Goal: Task Accomplishment & Management: Use online tool/utility

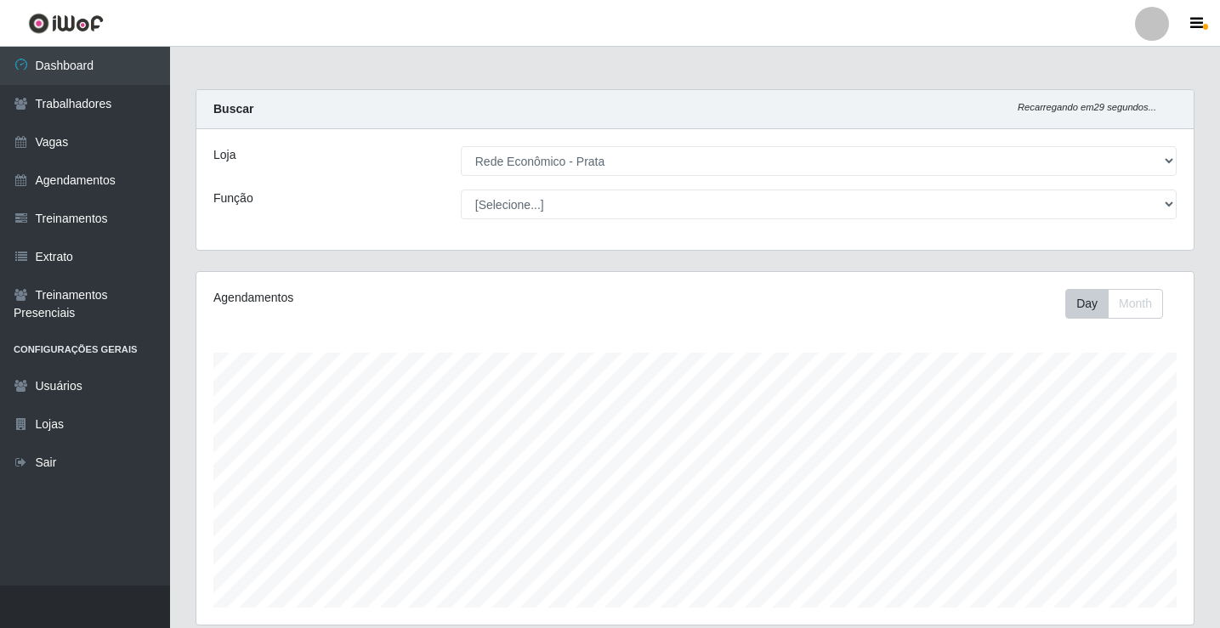
select select "192"
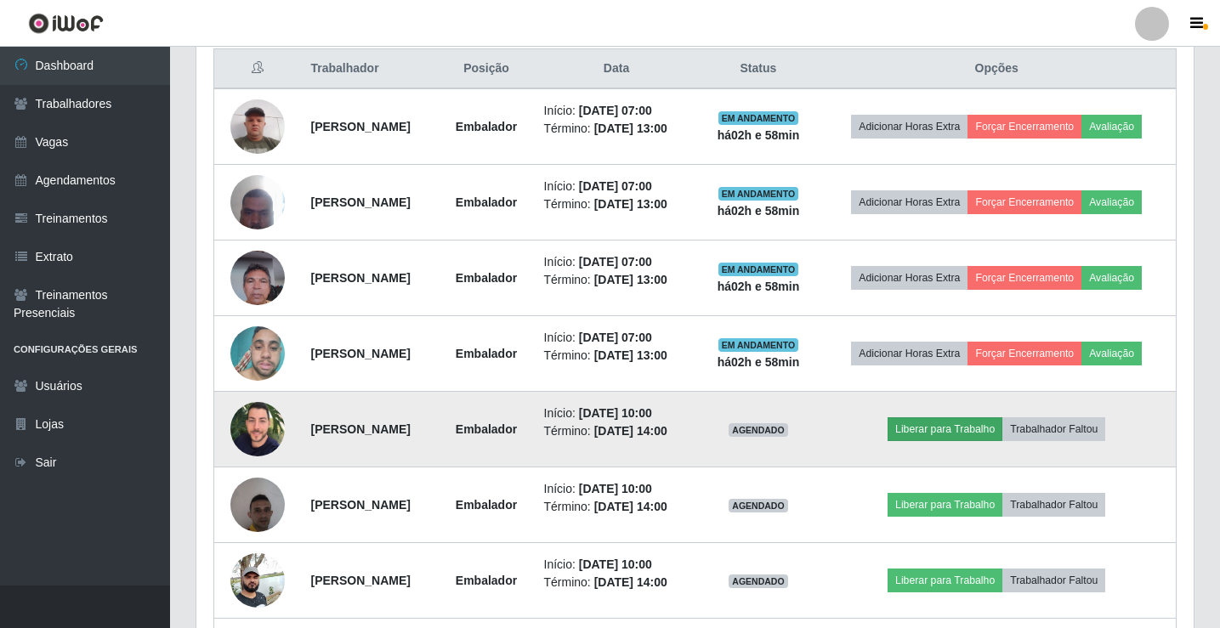
scroll to position [793, 0]
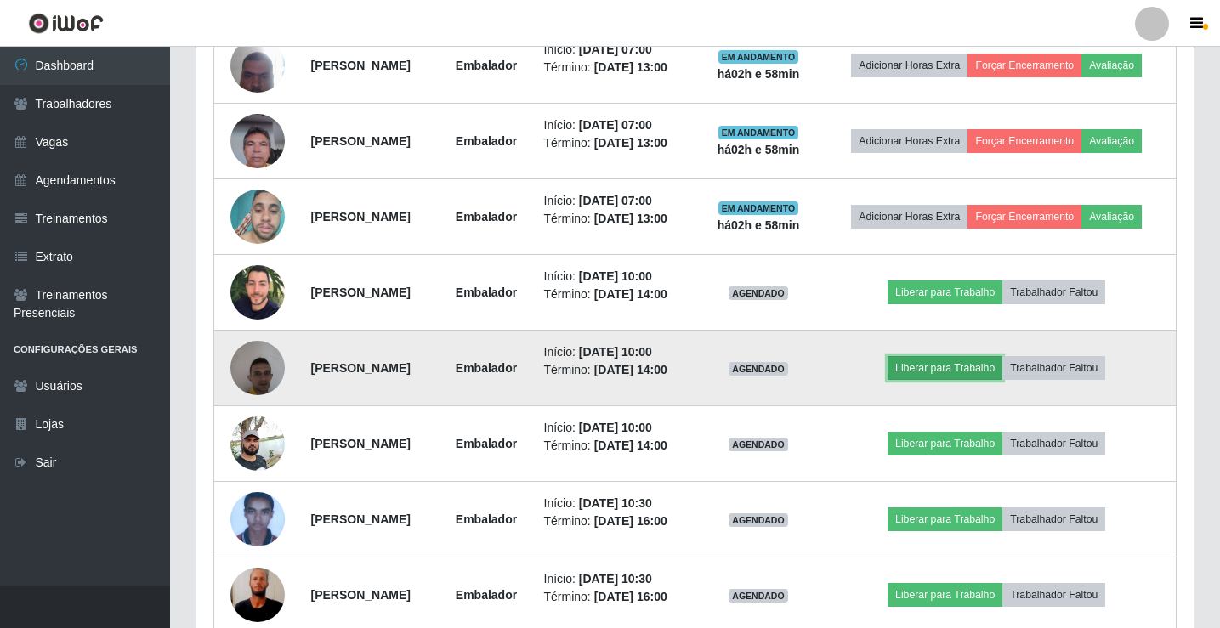
click at [942, 380] on button "Liberar para Trabalho" at bounding box center [944, 368] width 115 height 24
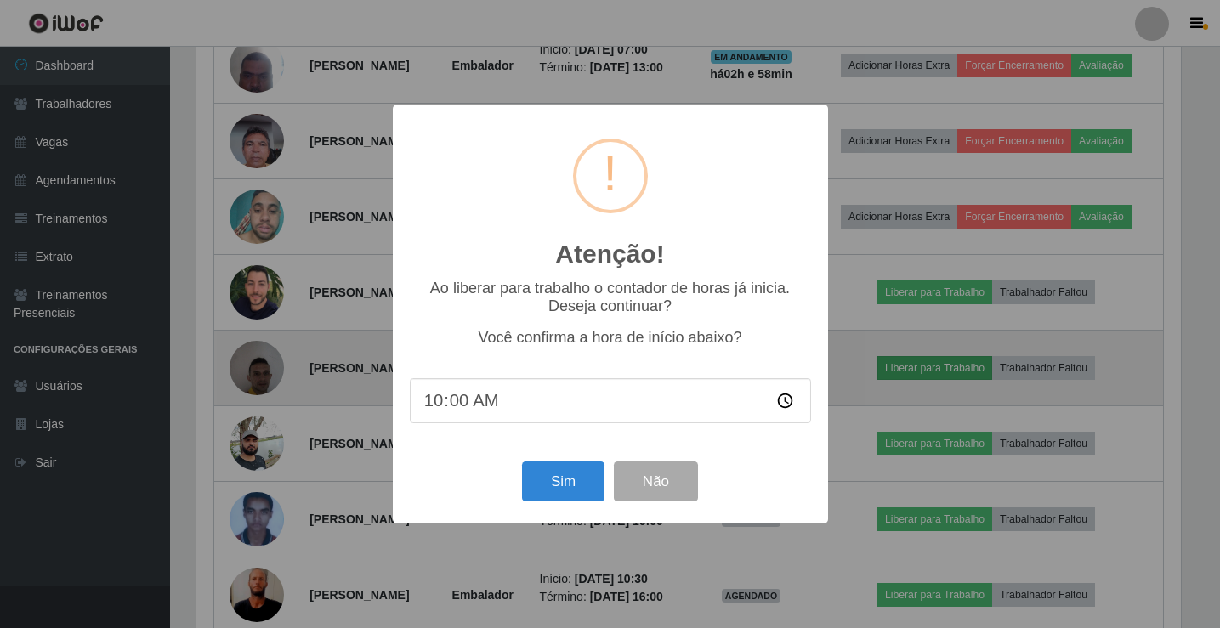
scroll to position [353, 989]
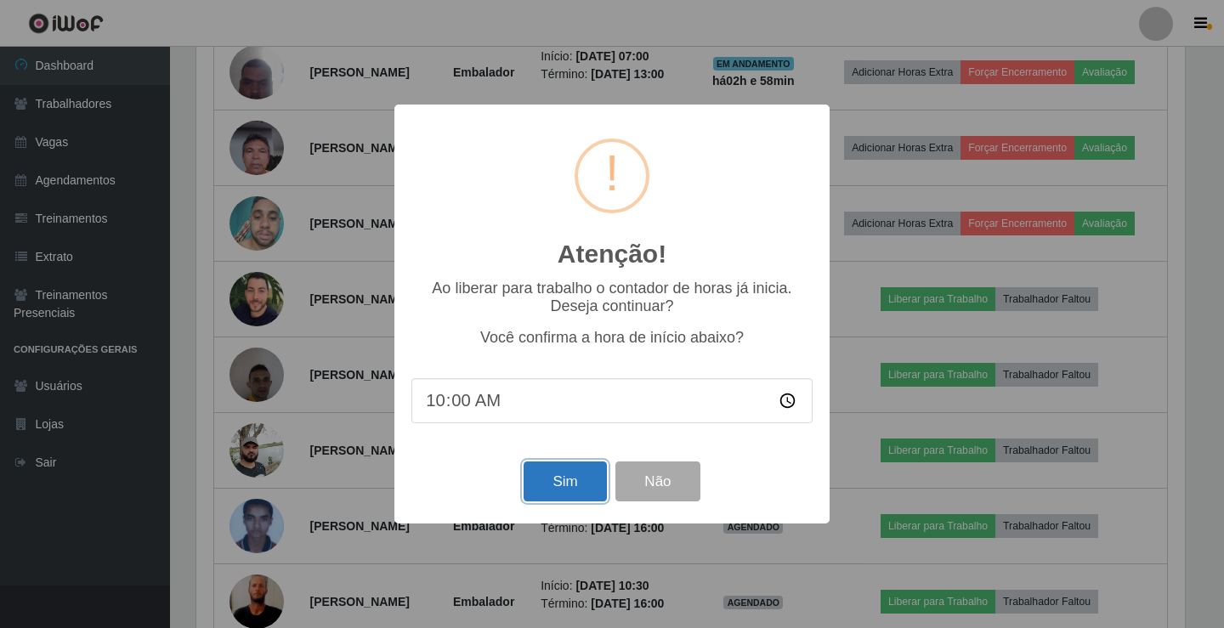
click at [559, 491] on button "Sim" at bounding box center [565, 482] width 82 height 40
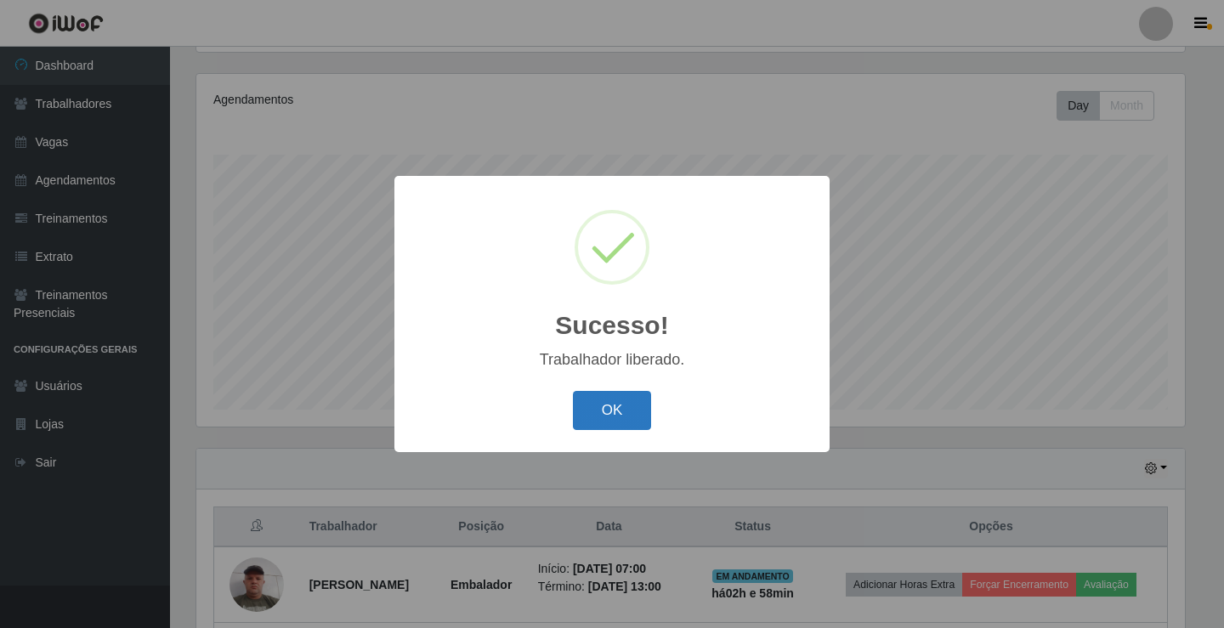
click at [613, 416] on button "OK" at bounding box center [612, 411] width 79 height 40
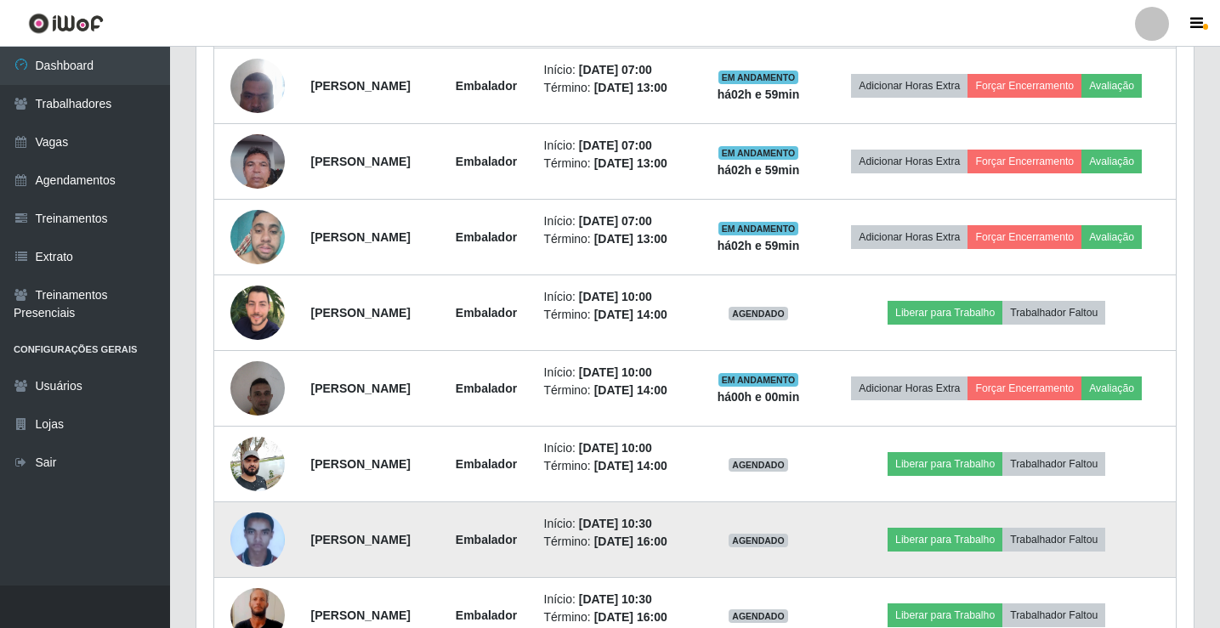
scroll to position [793, 0]
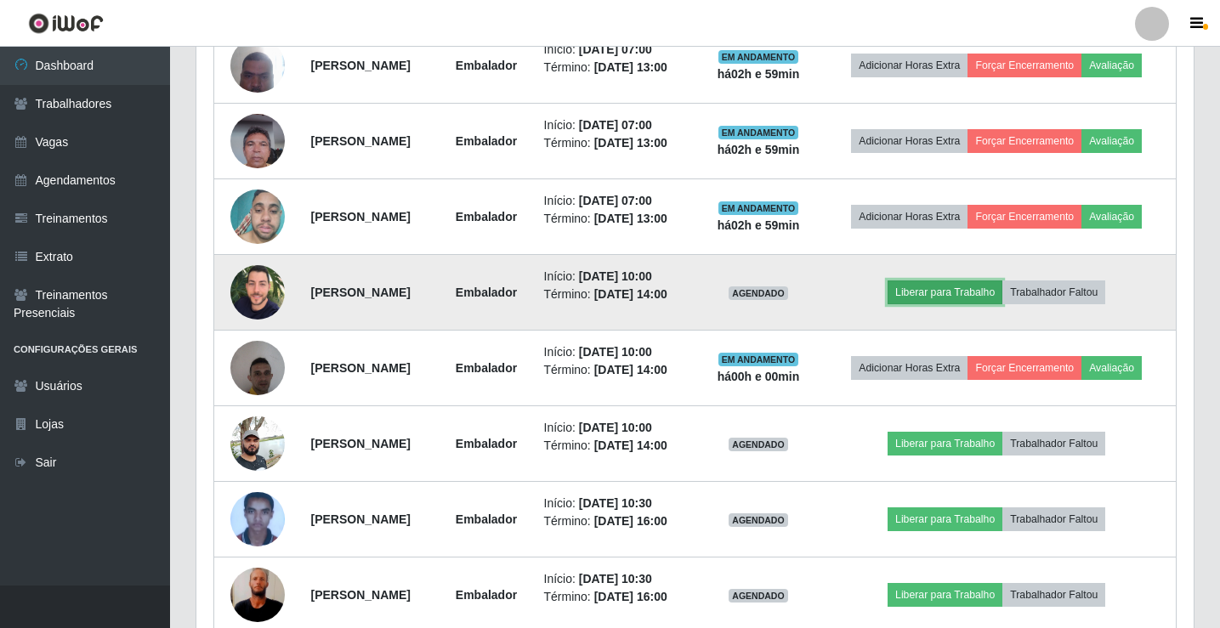
click at [971, 304] on button "Liberar para Trabalho" at bounding box center [944, 293] width 115 height 24
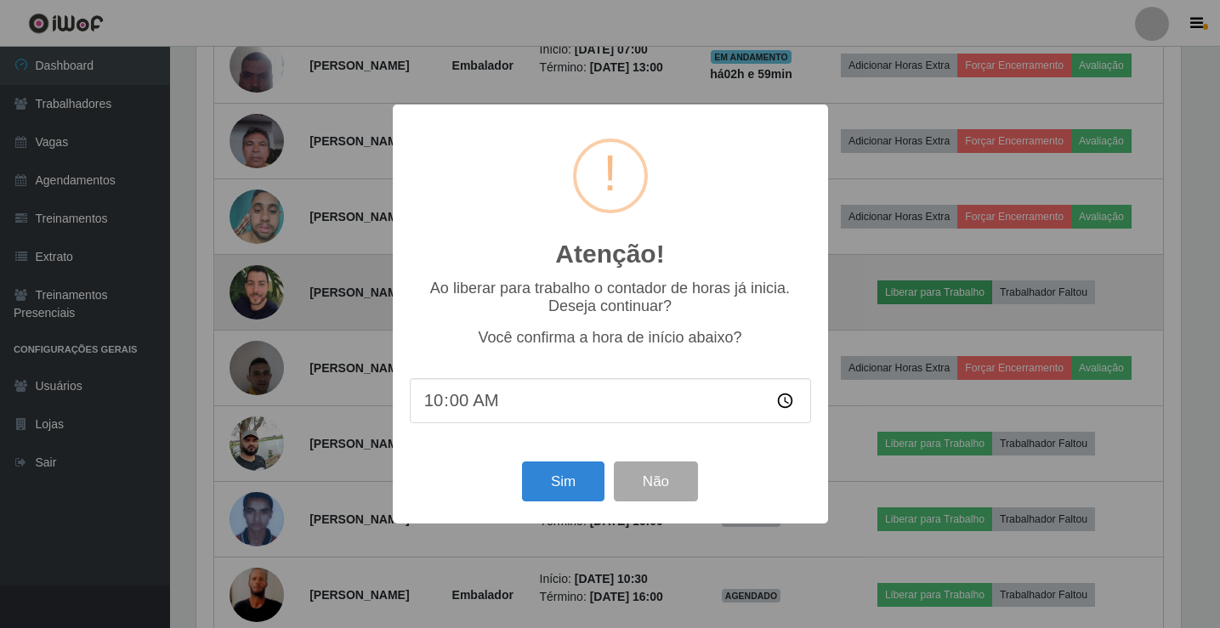
scroll to position [353, 989]
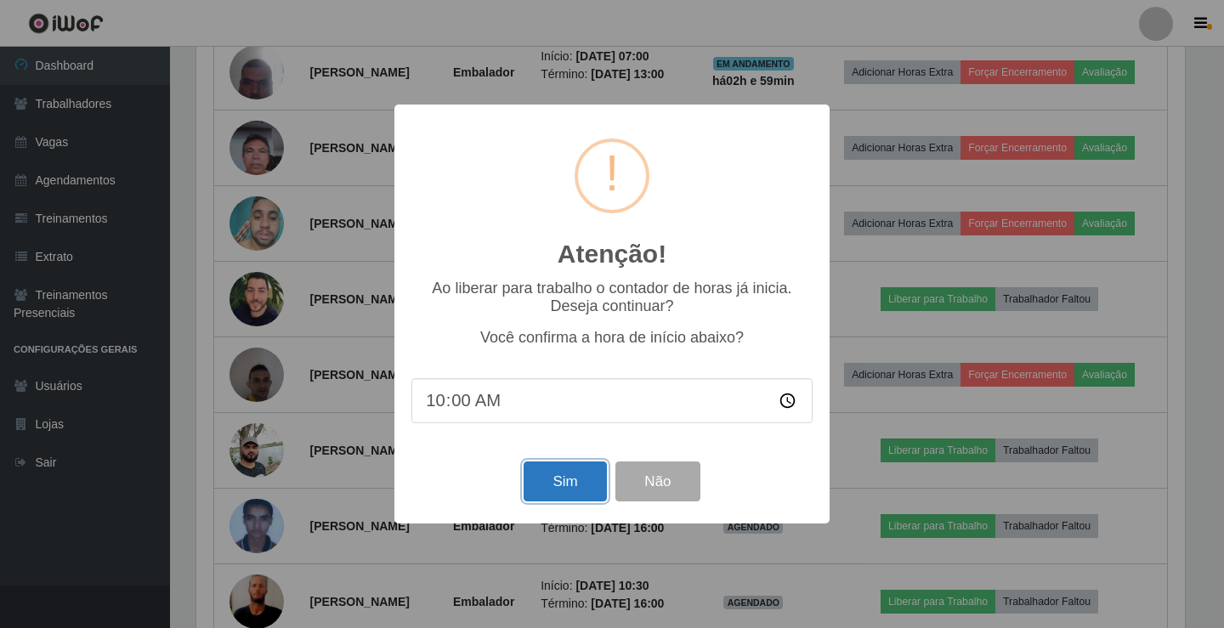
click at [580, 485] on button "Sim" at bounding box center [565, 482] width 82 height 40
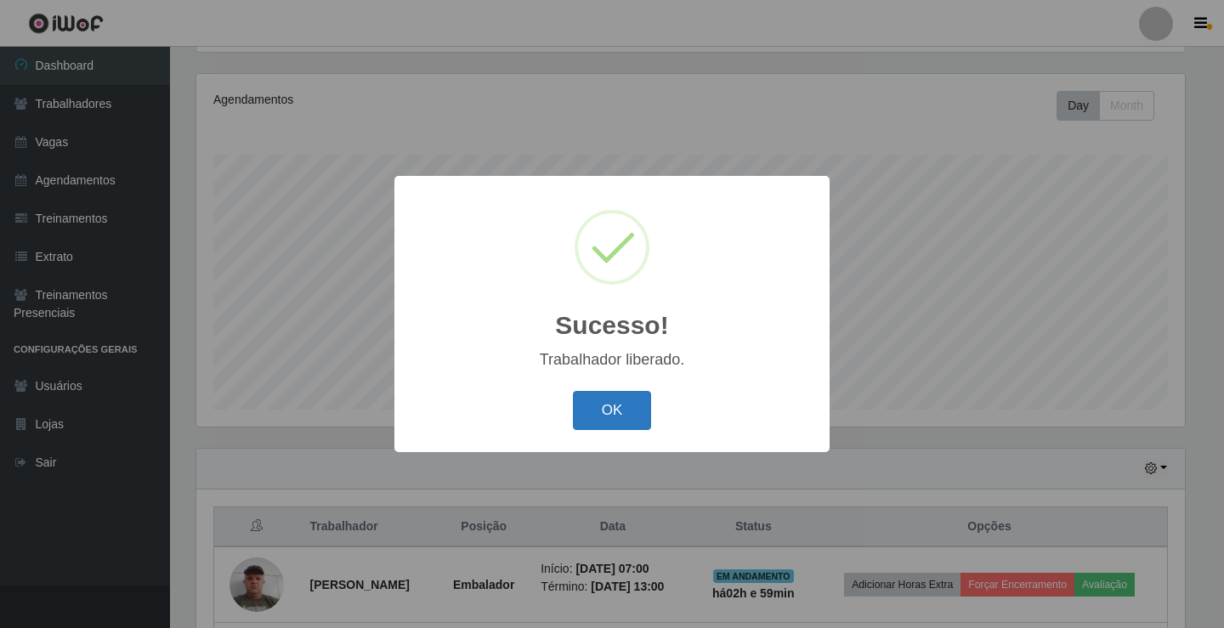
click at [628, 411] on button "OK" at bounding box center [612, 411] width 79 height 40
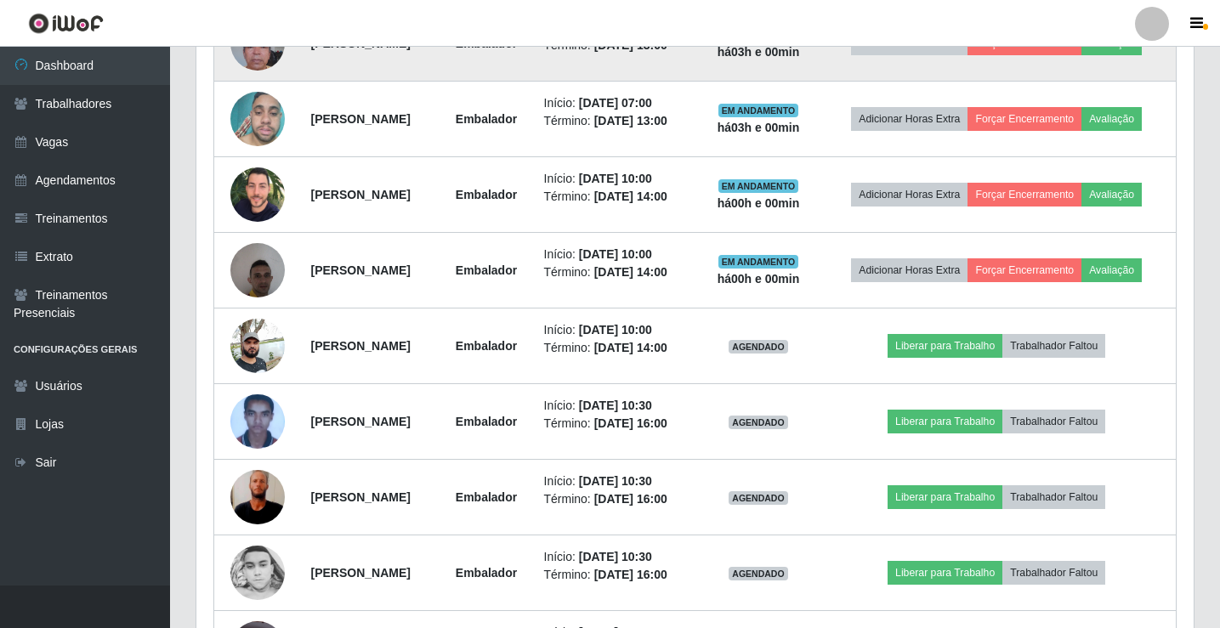
scroll to position [963, 0]
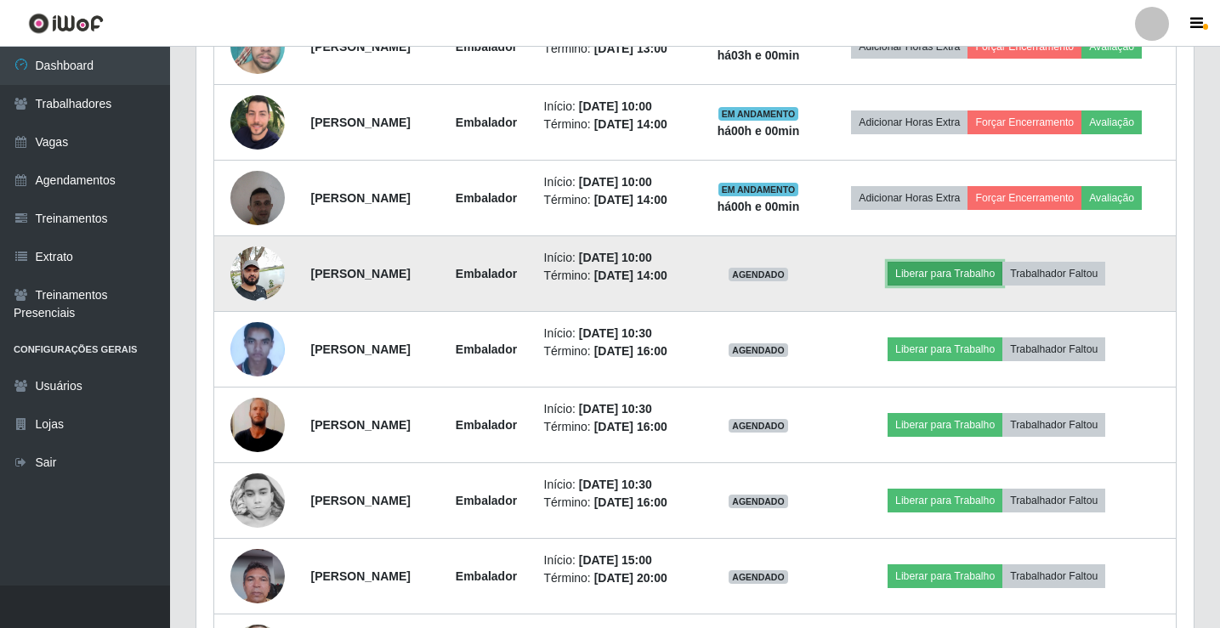
click at [977, 286] on button "Liberar para Trabalho" at bounding box center [944, 274] width 115 height 24
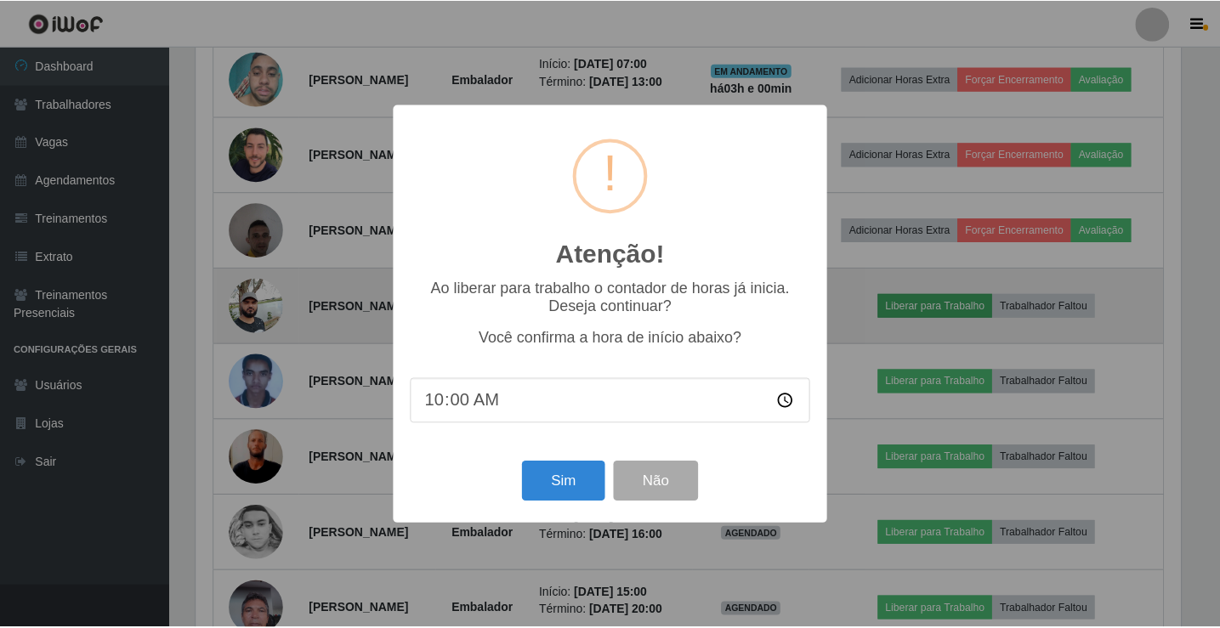
scroll to position [353, 989]
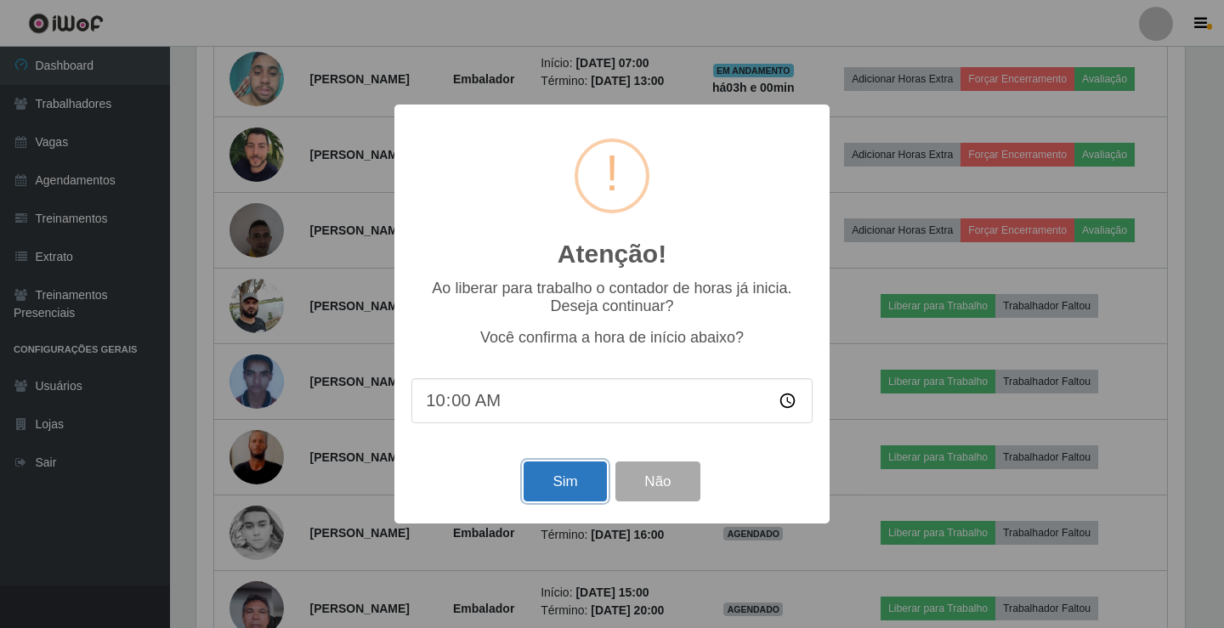
click at [572, 492] on button "Sim" at bounding box center [565, 482] width 82 height 40
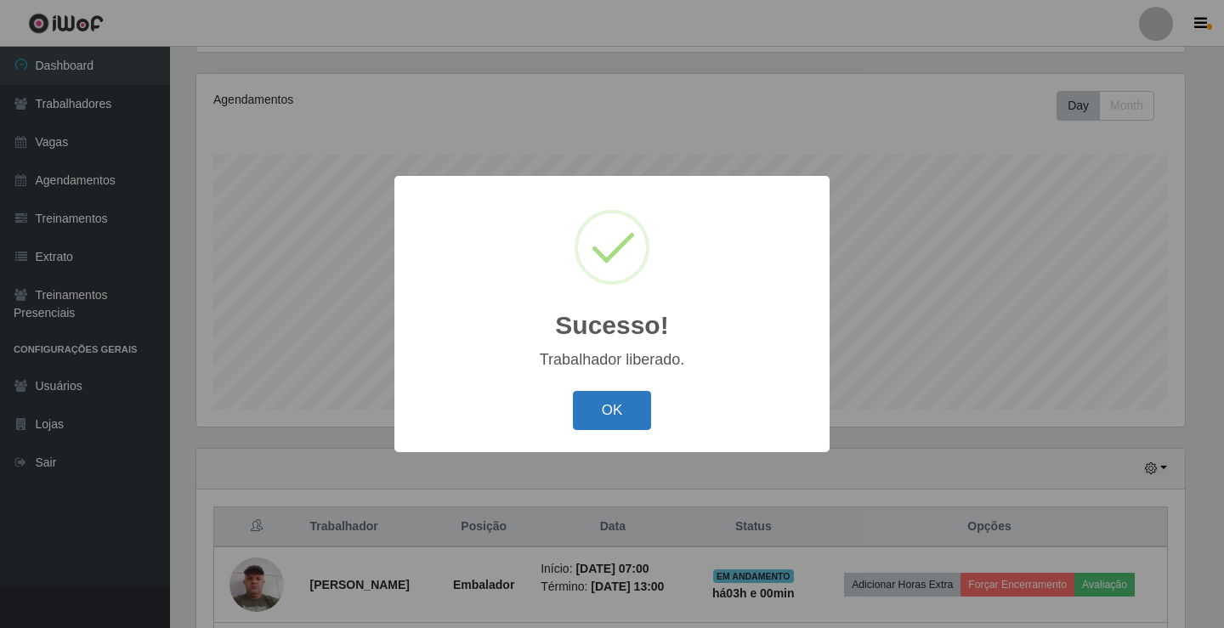
click at [633, 400] on button "OK" at bounding box center [612, 411] width 79 height 40
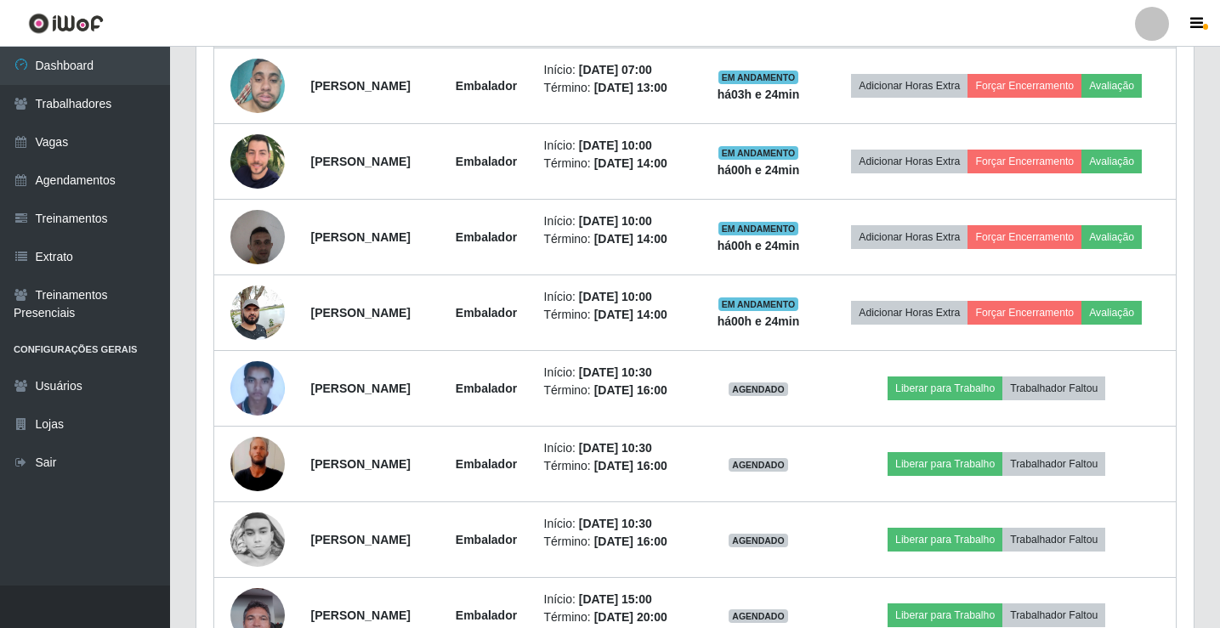
scroll to position [1133, 0]
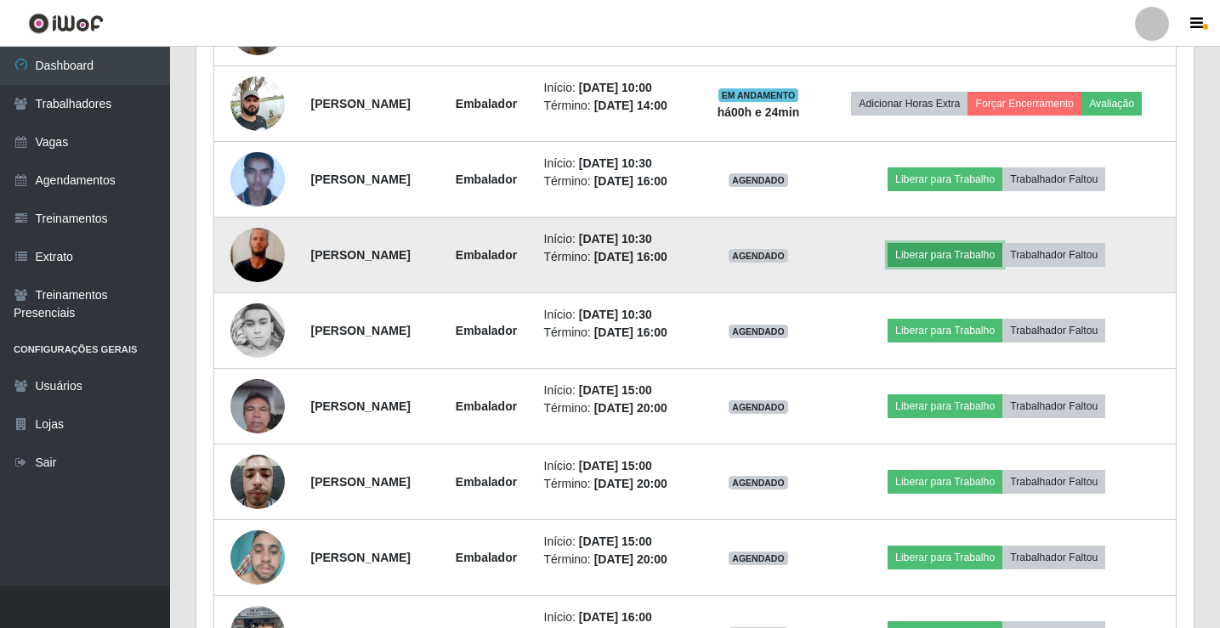
click at [982, 267] on button "Liberar para Trabalho" at bounding box center [944, 255] width 115 height 24
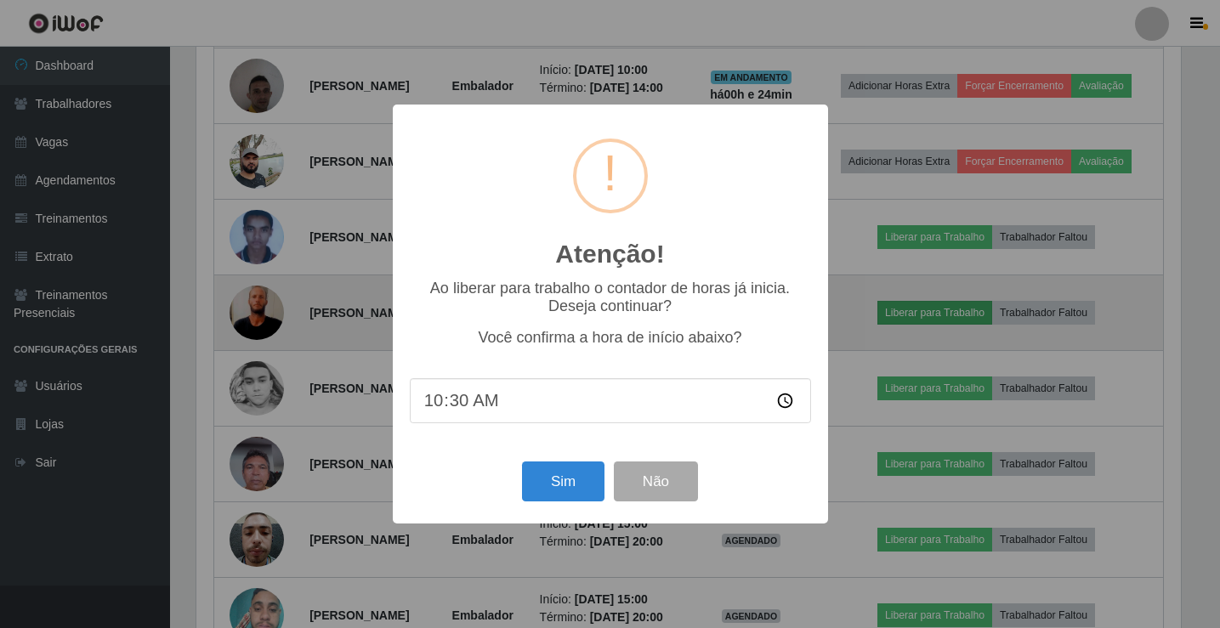
scroll to position [353, 989]
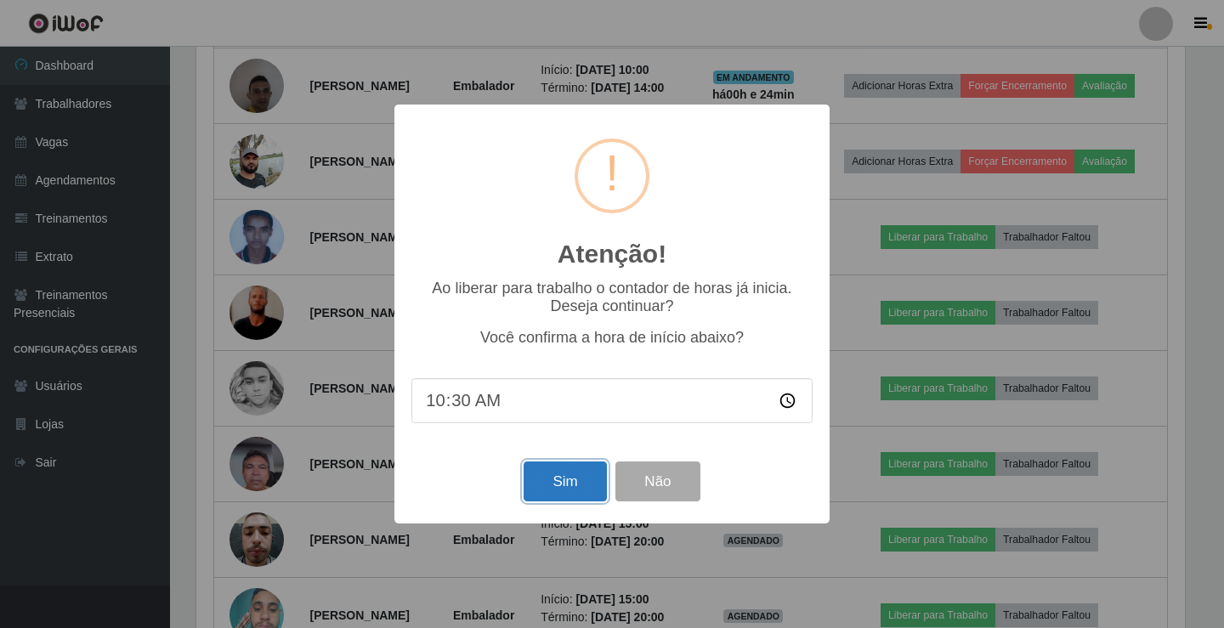
click at [569, 483] on button "Sim" at bounding box center [565, 482] width 82 height 40
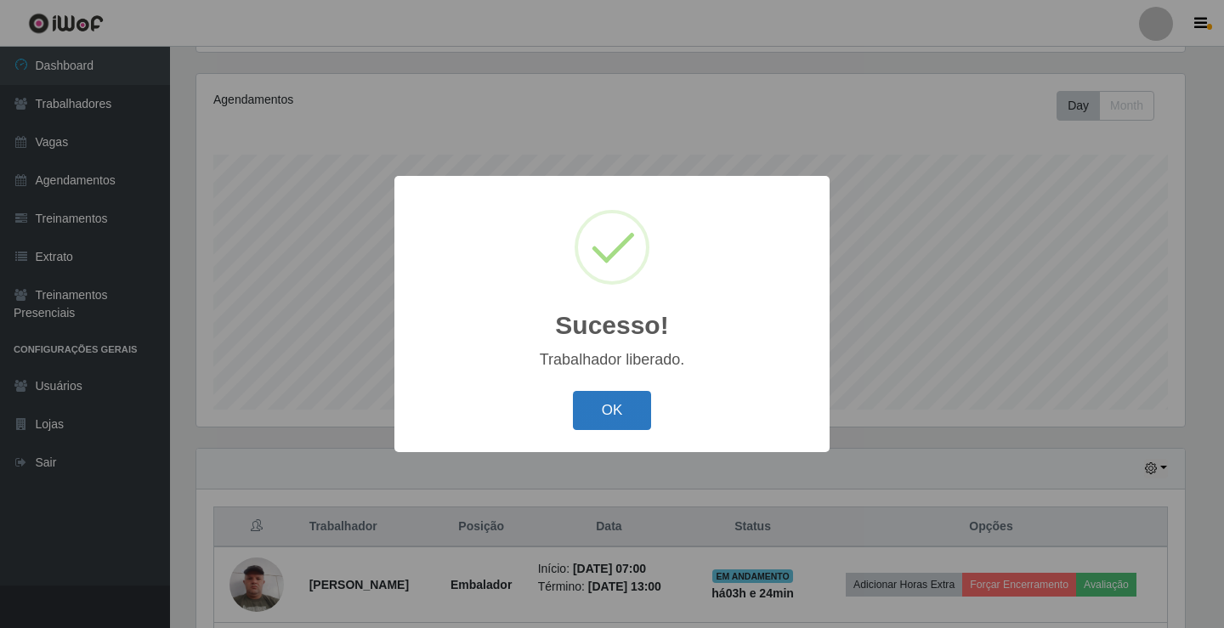
click at [620, 419] on button "OK" at bounding box center [612, 411] width 79 height 40
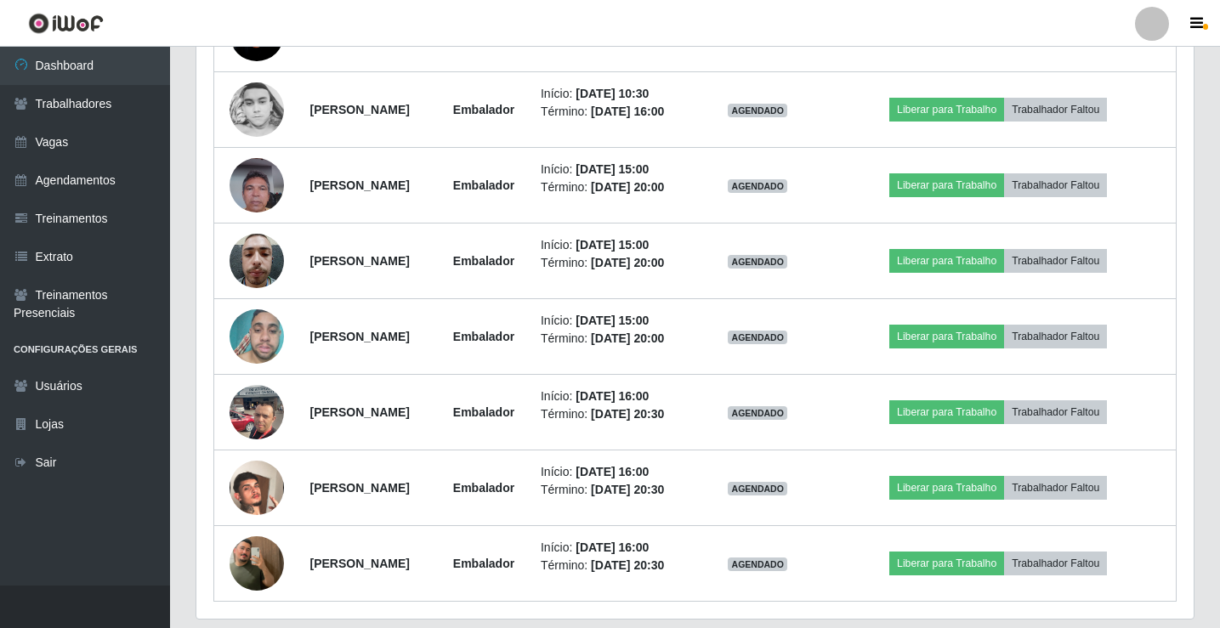
scroll to position [1388, 0]
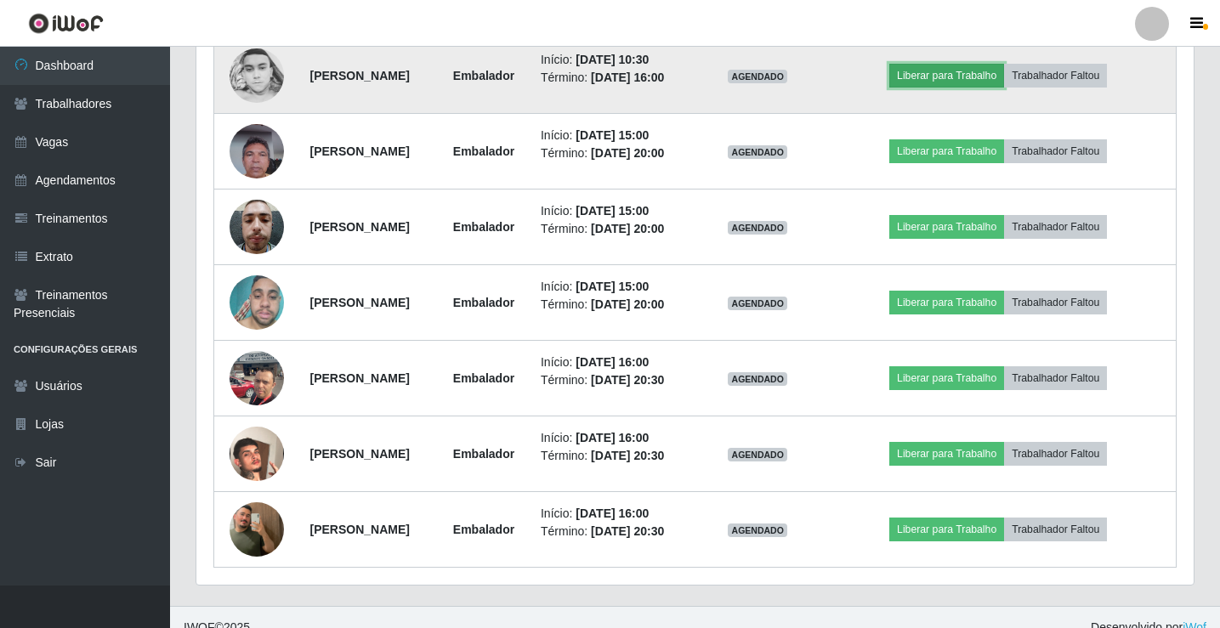
click at [960, 88] on button "Liberar para Trabalho" at bounding box center [946, 76] width 115 height 24
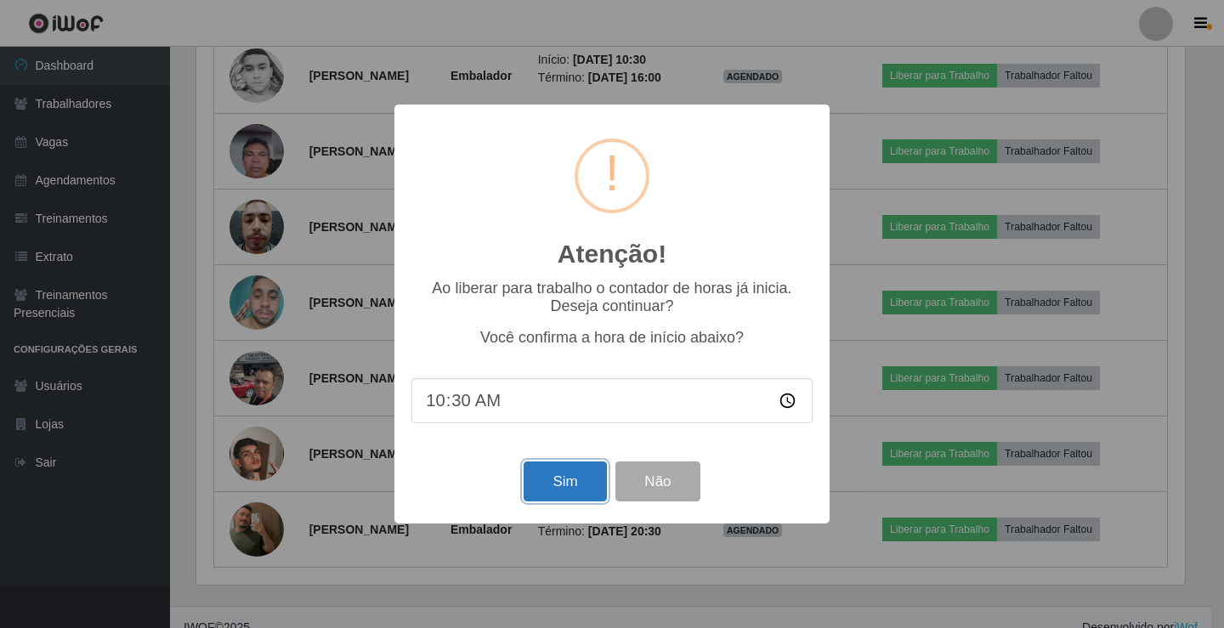
click at [567, 484] on button "Sim" at bounding box center [565, 482] width 82 height 40
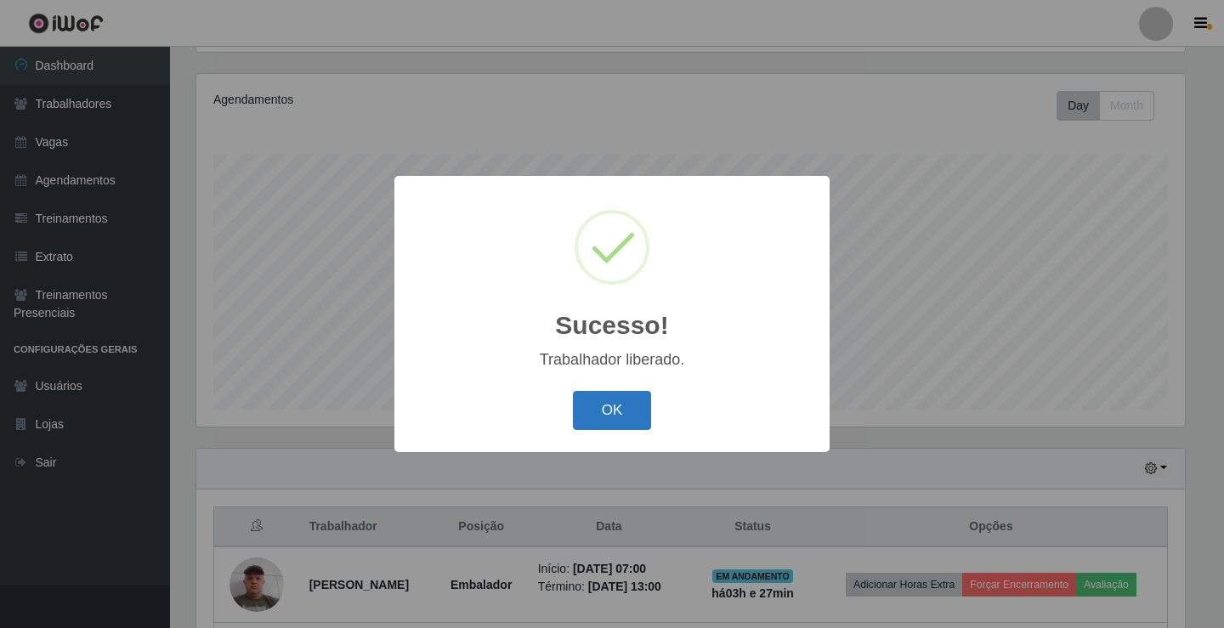
click at [615, 394] on button "OK" at bounding box center [612, 411] width 79 height 40
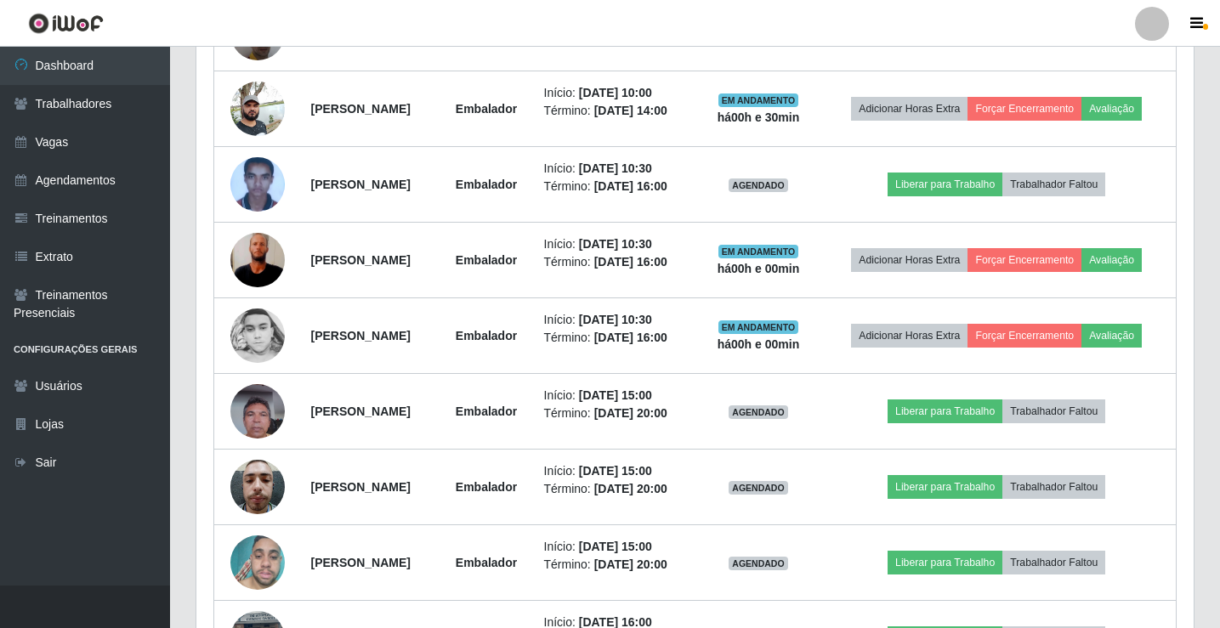
scroll to position [1133, 0]
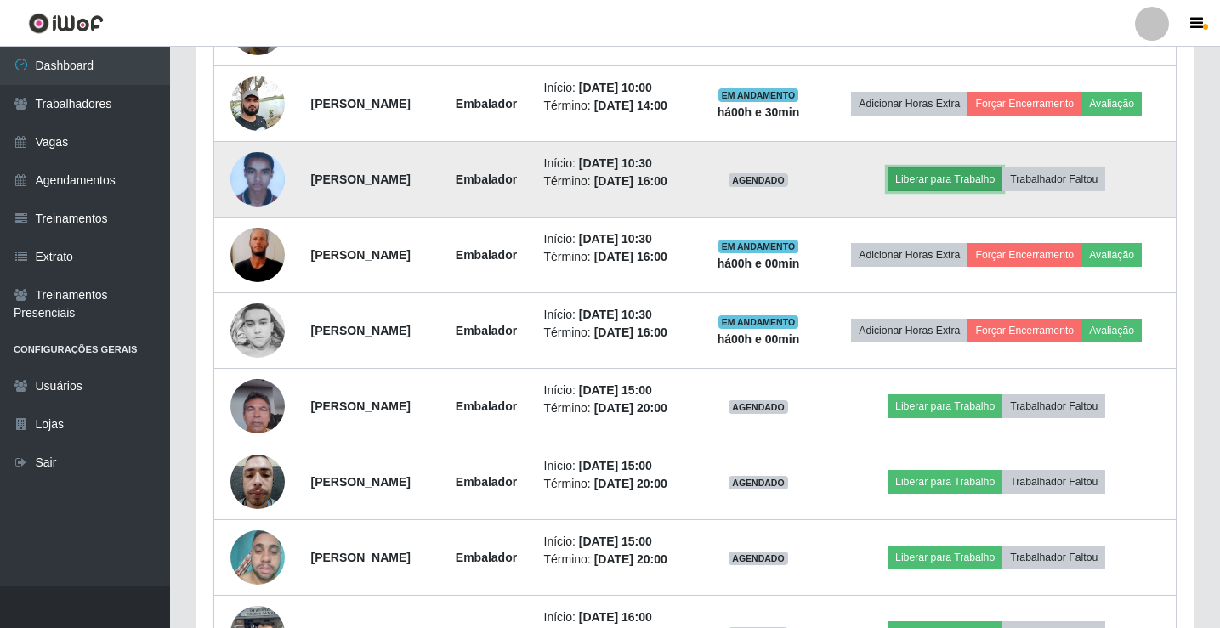
click at [965, 191] on button "Liberar para Trabalho" at bounding box center [944, 179] width 115 height 24
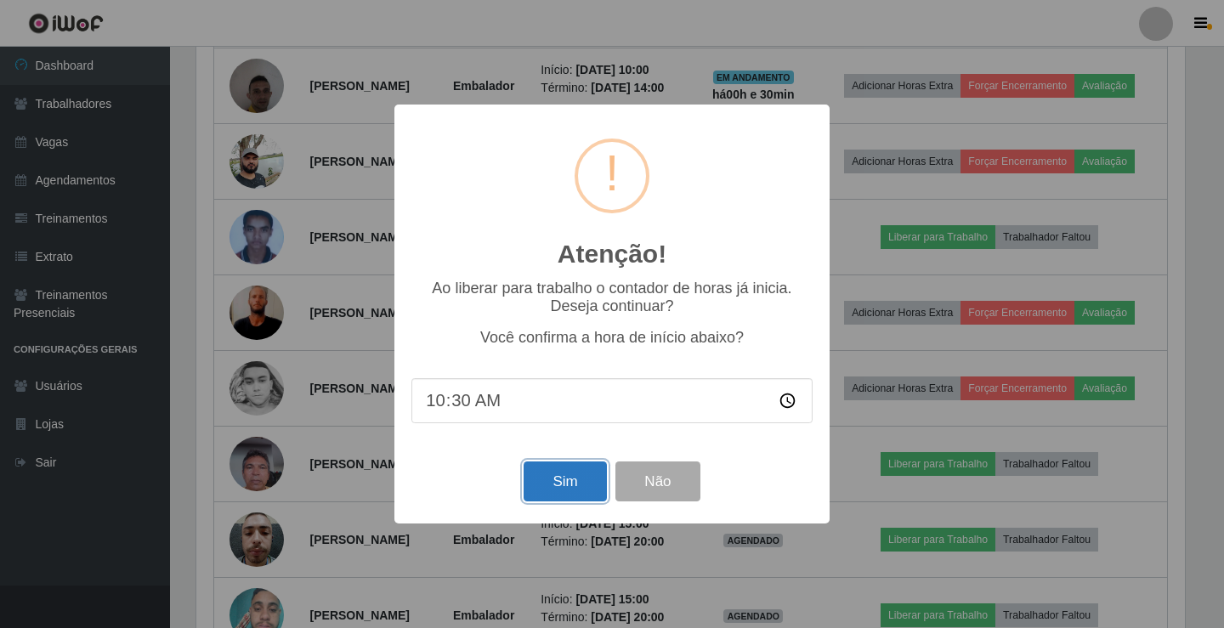
click at [562, 482] on button "Sim" at bounding box center [565, 482] width 82 height 40
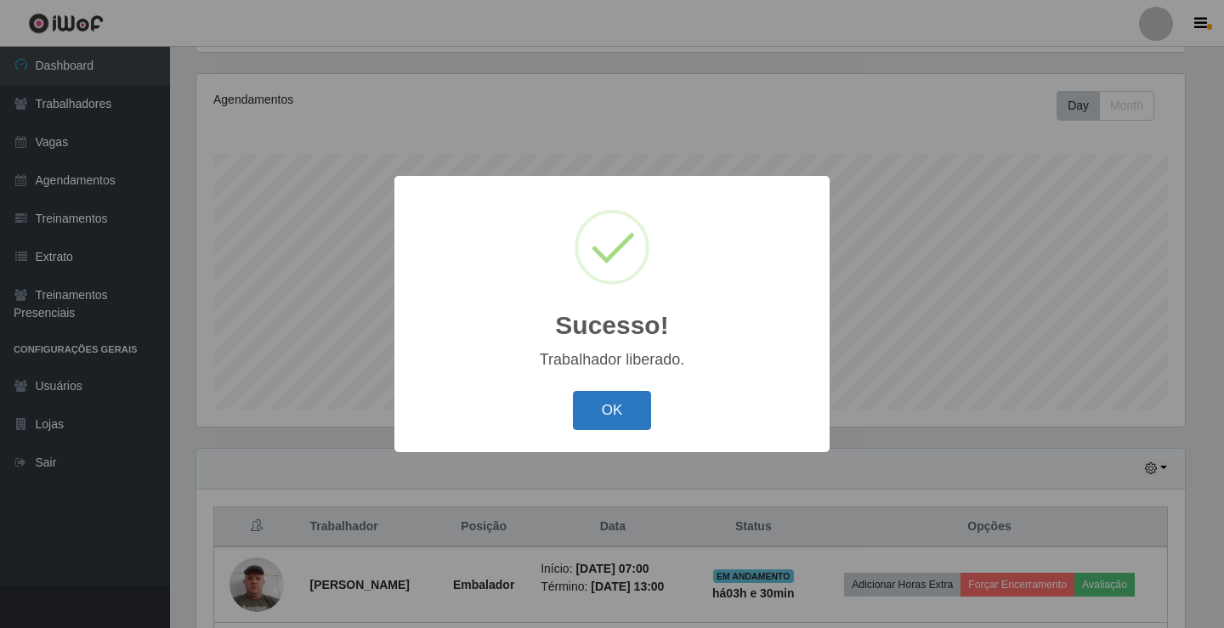
click at [633, 408] on button "OK" at bounding box center [612, 411] width 79 height 40
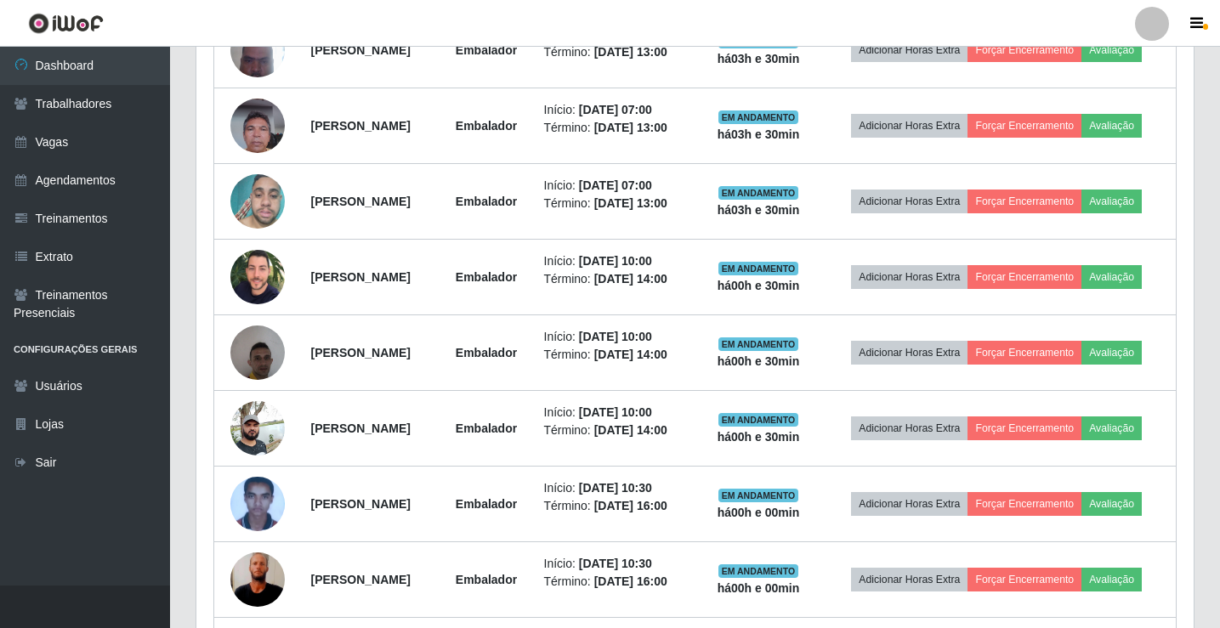
scroll to position [963, 0]
